Goal: Information Seeking & Learning: Learn about a topic

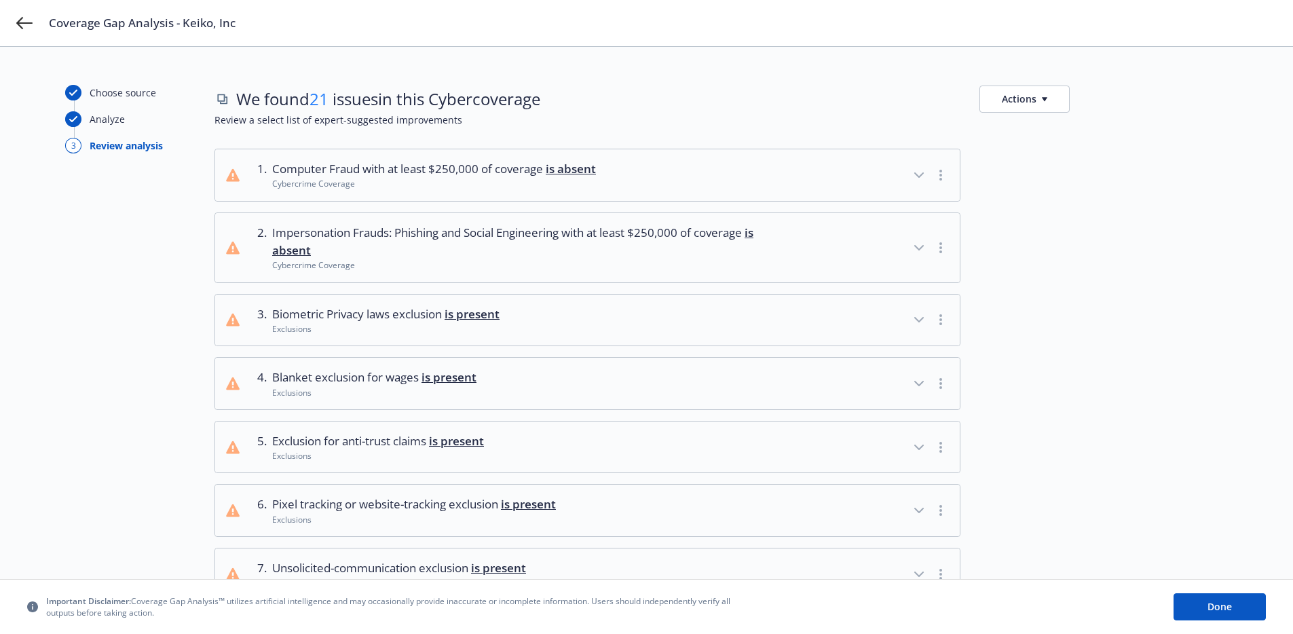
click at [520, 171] on span "Computer Fraud with at least $250,000 of coverage is absent" at bounding box center [434, 169] width 324 height 18
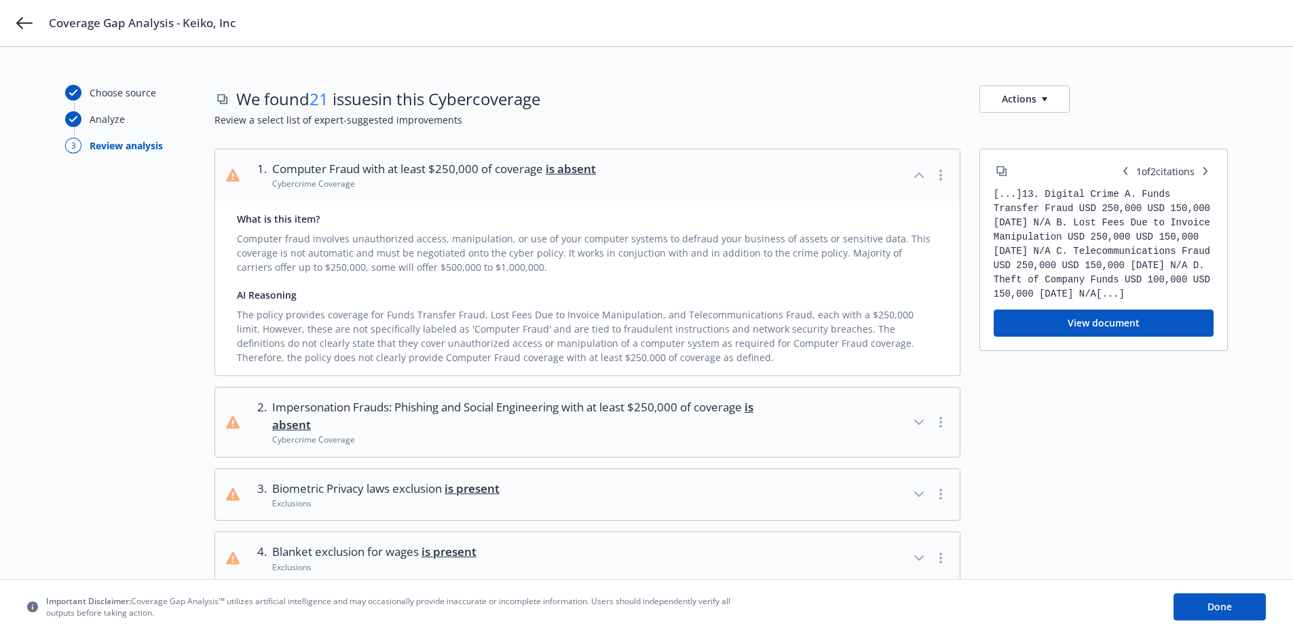
click at [520, 172] on span "Computer Fraud with at least $250,000 of coverage is absent" at bounding box center [434, 169] width 324 height 18
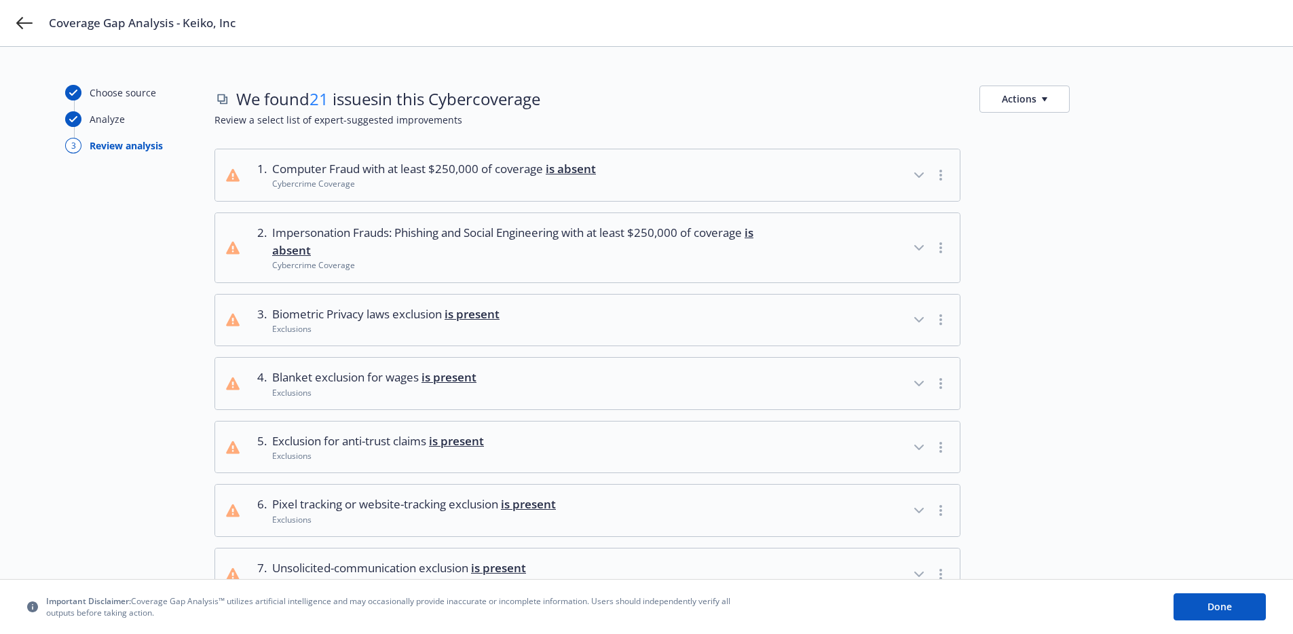
click at [503, 237] on span "Impersonation Frauds: Phishing and Social Engineering with at least $250,000 of…" at bounding box center [520, 242] width 496 height 36
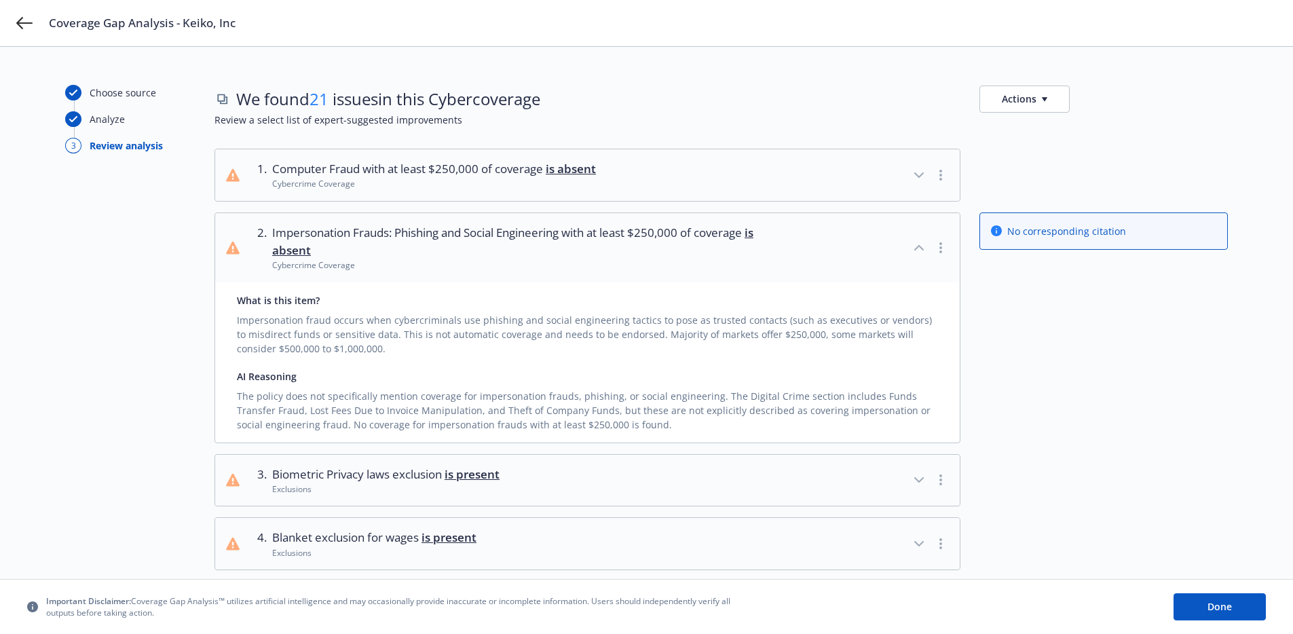
click at [503, 240] on span "Impersonation Frauds: Phishing and Social Engineering with at least $250,000 of…" at bounding box center [520, 242] width 496 height 36
